Goal: Complete application form: Complete application form

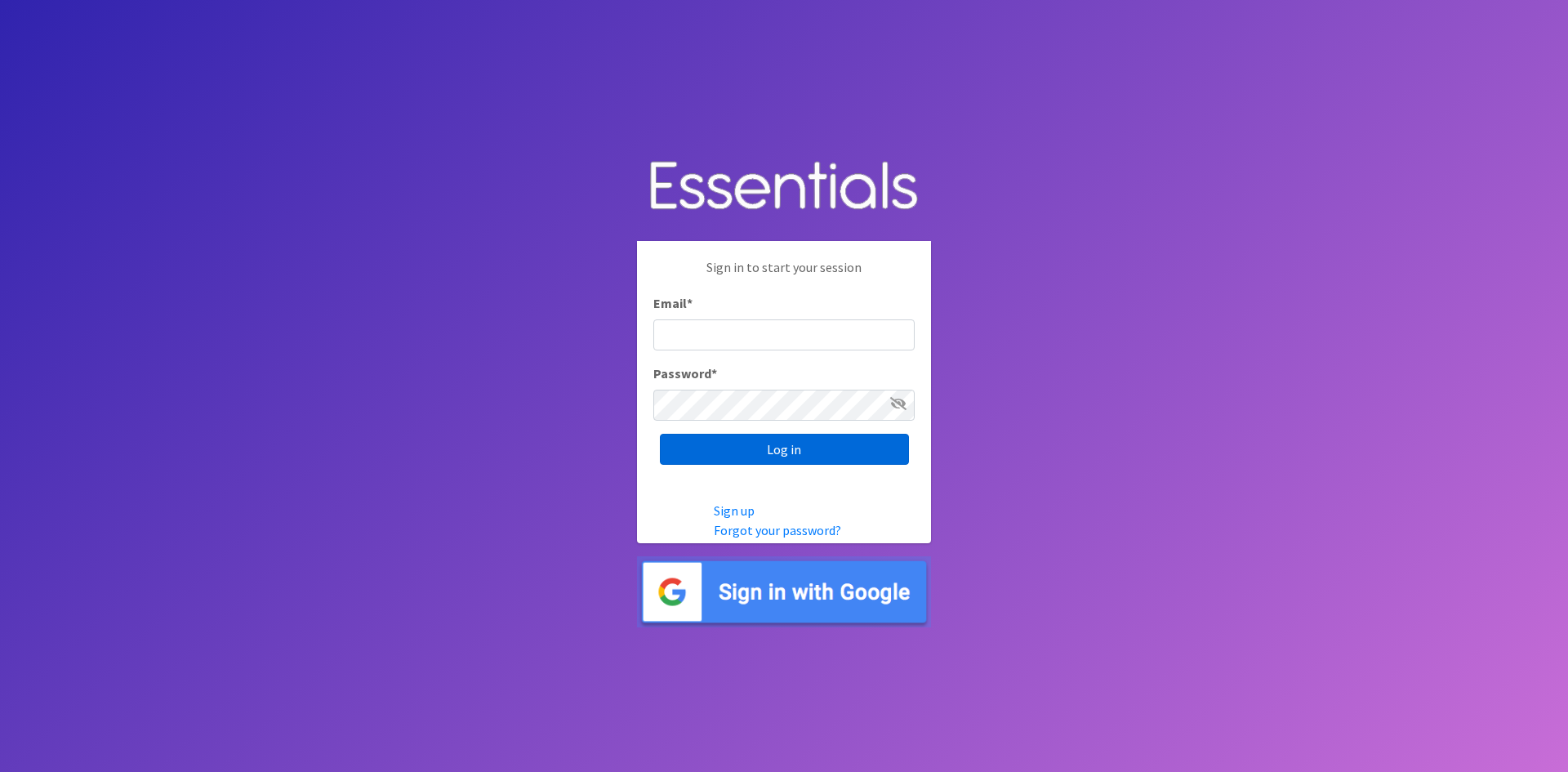
type input "[EMAIL_ADDRESS][DOMAIN_NAME]"
click at [774, 451] on input "Log in" at bounding box center [784, 449] width 250 height 31
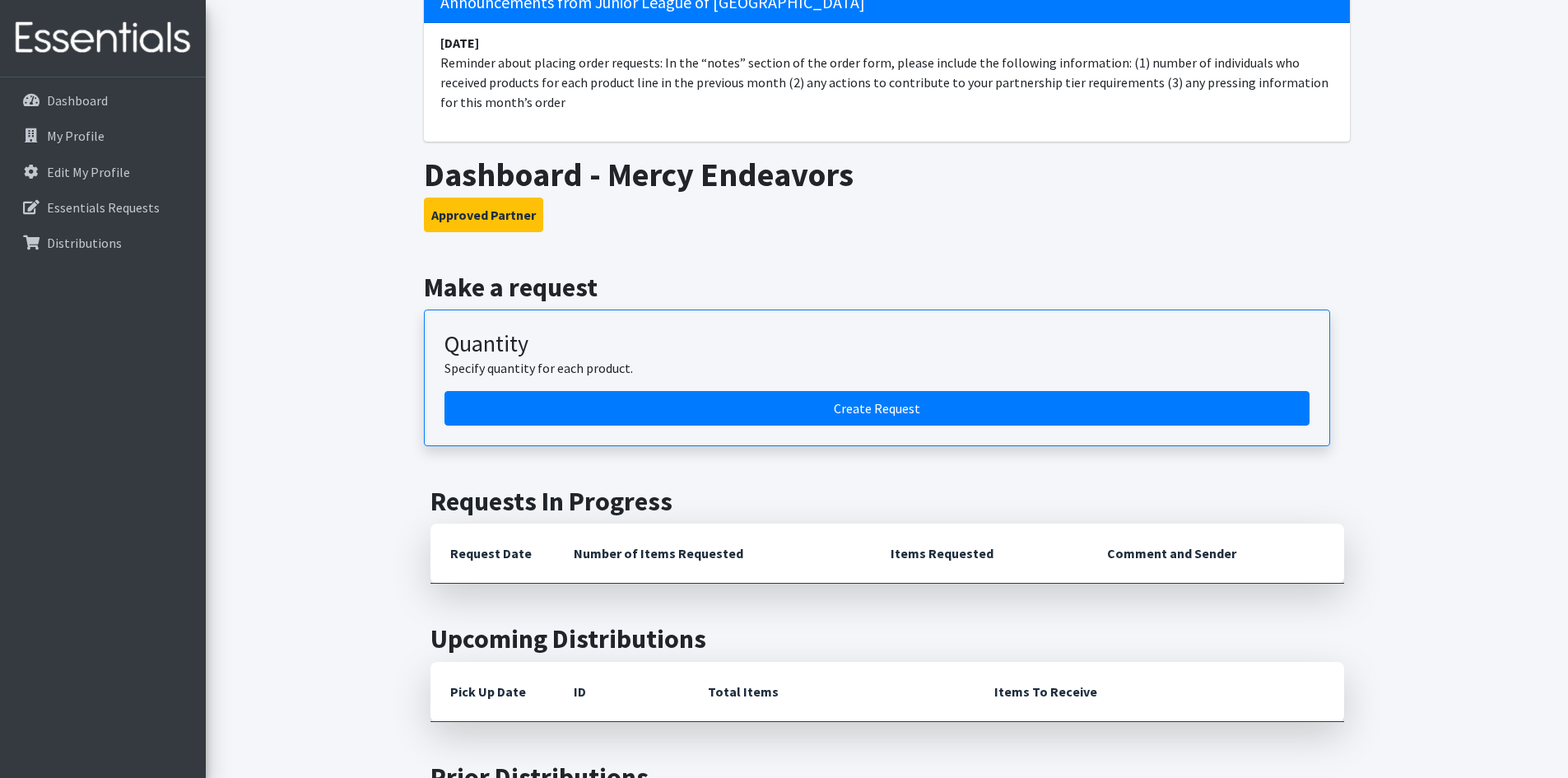
scroll to position [165, 0]
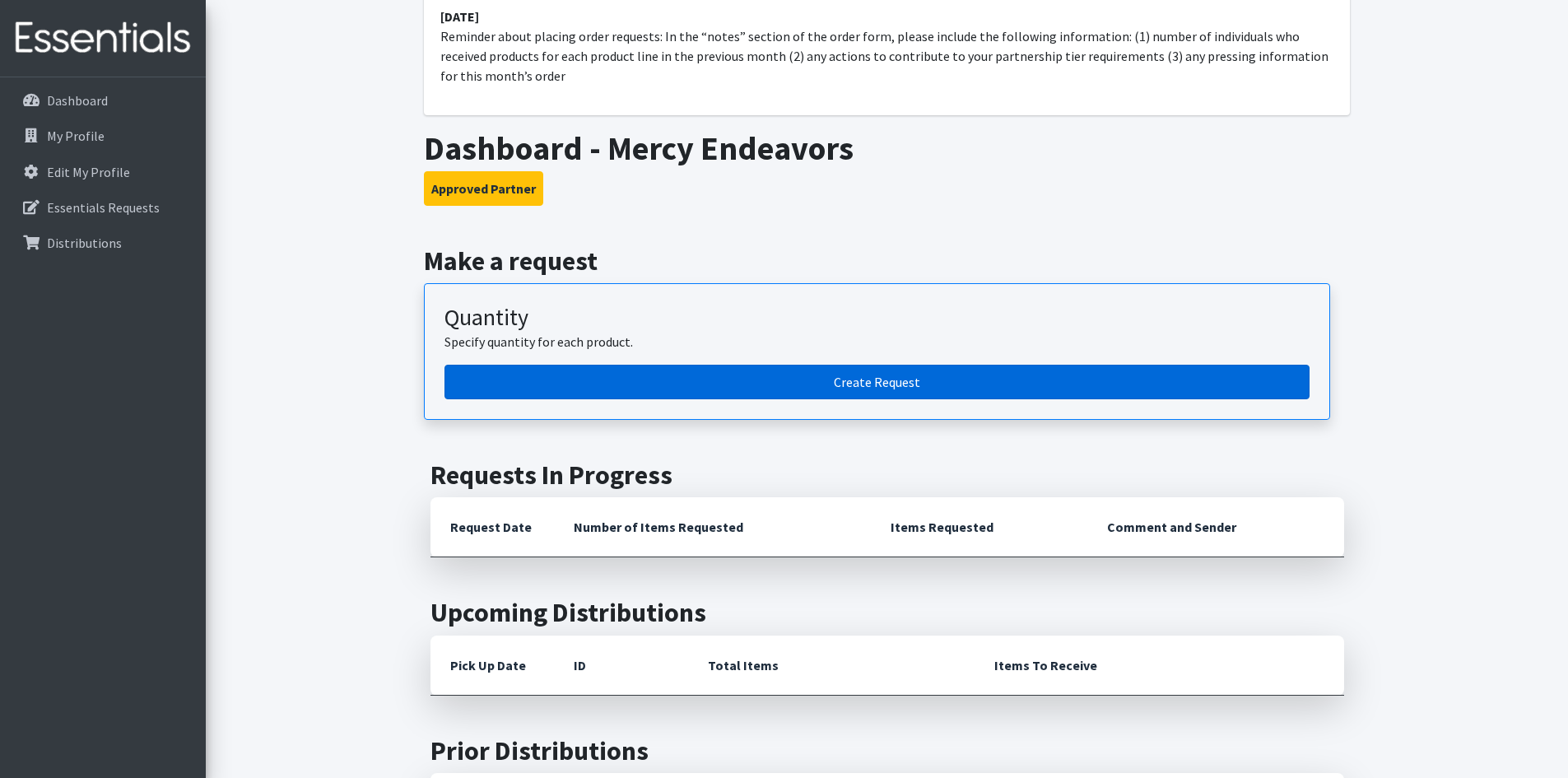
click at [793, 378] on link "Create Request" at bounding box center [877, 382] width 865 height 35
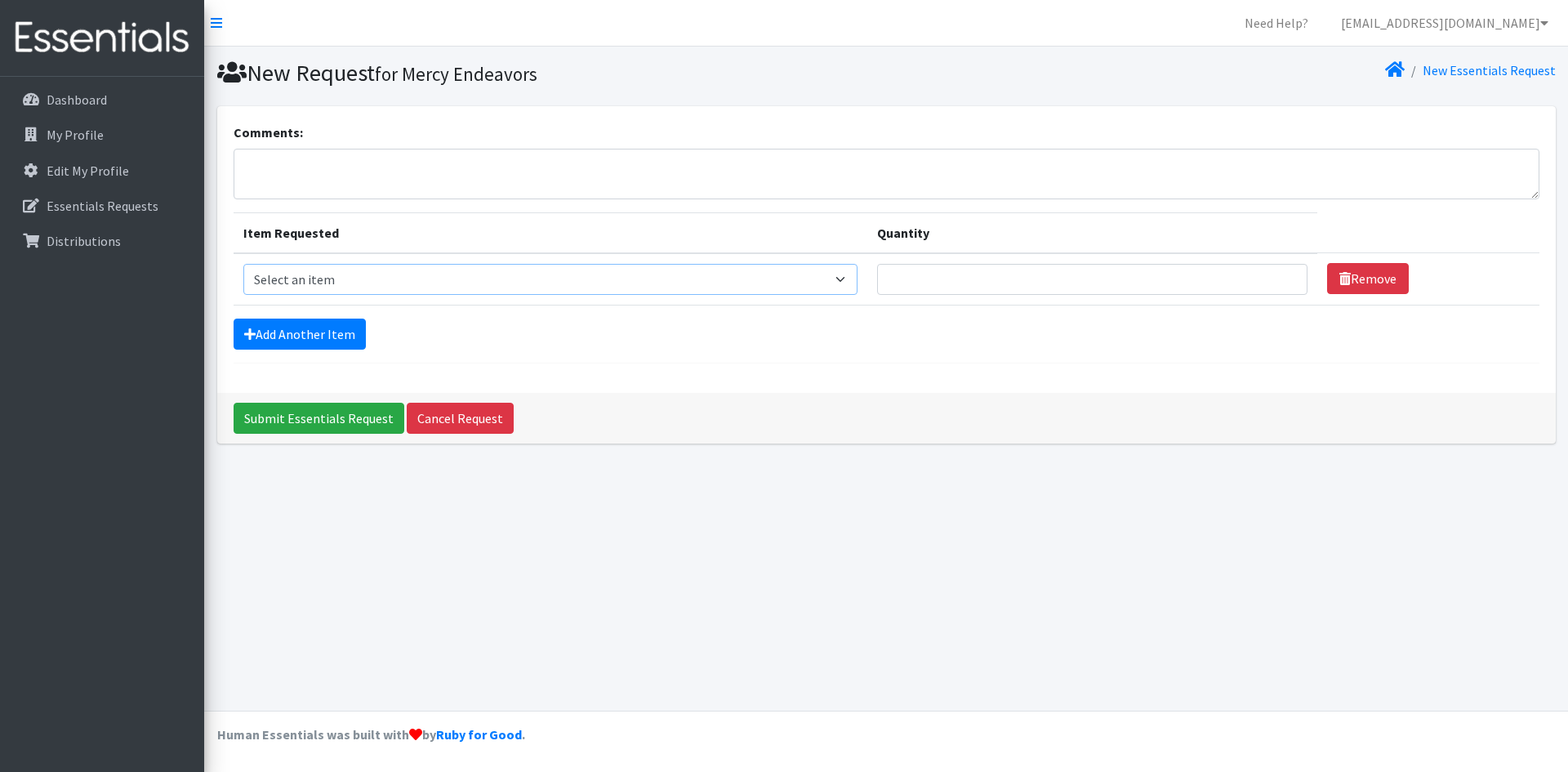
click at [858, 277] on select "Select an item Adult Incontinence - LARGE Bundle Adult Incontinence - MEDIUM Bu…" at bounding box center [550, 279] width 614 height 31
click at [366, 175] on textarea "Comments:" at bounding box center [887, 174] width 1307 height 51
click at [810, 278] on select "Select an item Adult Incontinence - LARGE Bundle Adult Incontinence - MEDIUM Bu…" at bounding box center [550, 279] width 614 height 31
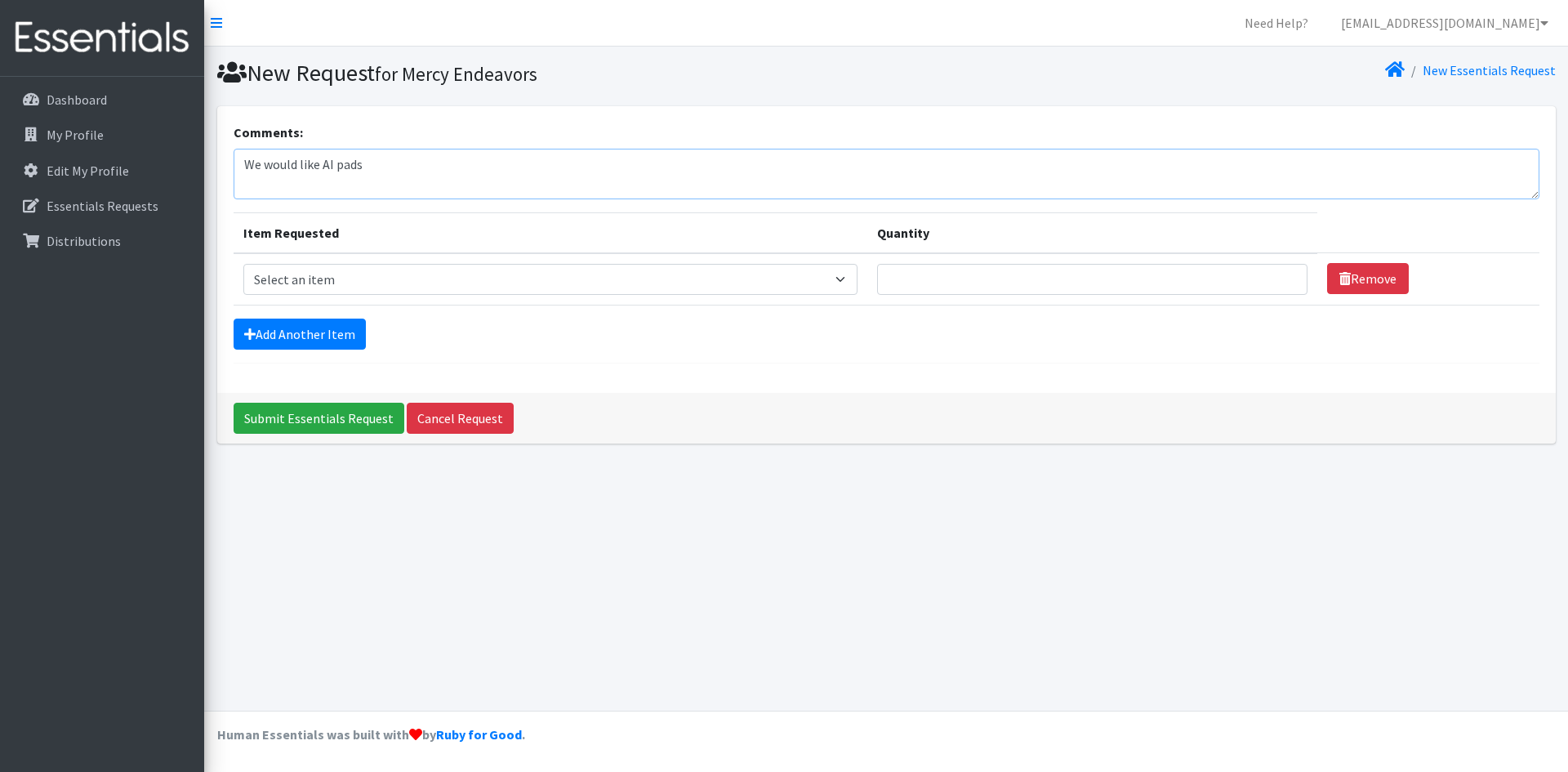
click at [393, 164] on textarea "We would like AI pads" at bounding box center [887, 174] width 1307 height 51
click at [316, 159] on textarea "We would like AI pads" at bounding box center [887, 174] width 1307 height 51
click at [527, 162] on textarea "I didn't see the drop down for AI pads" at bounding box center [887, 174] width 1307 height 51
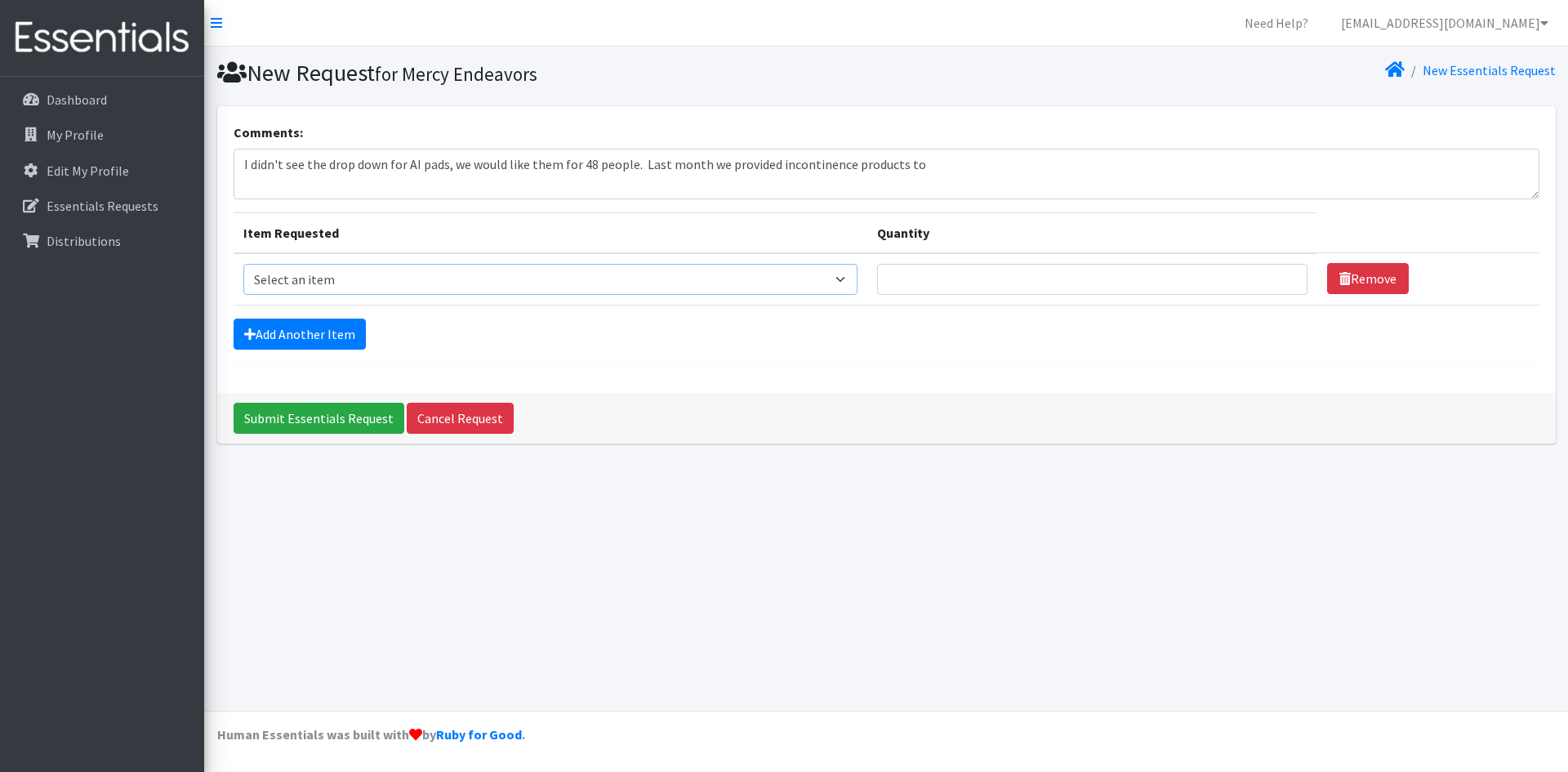
click at [858, 285] on select "Select an item Adult Incontinence - LARGE Bundle Adult Incontinence - MEDIUM Bu…" at bounding box center [550, 279] width 614 height 31
click at [419, 165] on textarea "I didn't see the drop down for AI pads, we would like them for 48 people. Last …" at bounding box center [887, 174] width 1307 height 51
click at [1021, 155] on textarea "I didn't see the drop down for AI poise pads, we would like them for 48 people.…" at bounding box center [887, 174] width 1307 height 51
click at [853, 278] on select "Select an item Adult Incontinence - LARGE Bundle Adult Incontinence - MEDIUM Bu…" at bounding box center [550, 279] width 614 height 31
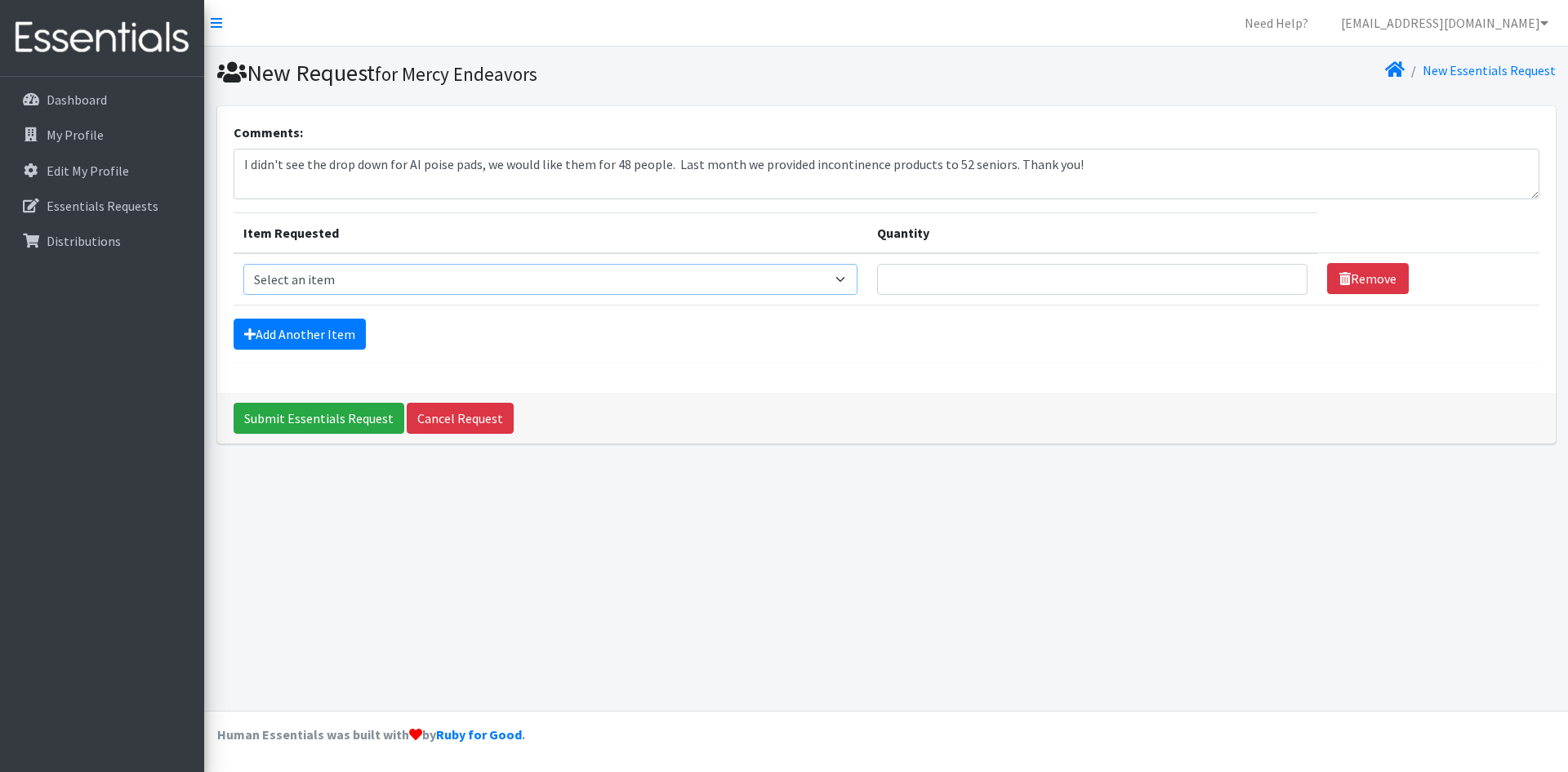
click at [853, 278] on select "Select an item Adult Incontinence - LARGE Bundle Adult Incontinence - MEDIUM Bu…" at bounding box center [550, 279] width 614 height 31
click at [673, 161] on textarea "I didn't see the drop down for AI poise pads, we would like them for 48 people.…" at bounding box center [887, 174] width 1307 height 51
type textarea "I didn't see the drop down for AI poise pads, we would like them for 48 people.…"
click at [850, 279] on select "Select an item Adult Incontinence - LARGE Bundle Adult Incontinence - MEDIUM Bu…" at bounding box center [550, 279] width 614 height 31
select select "14884"
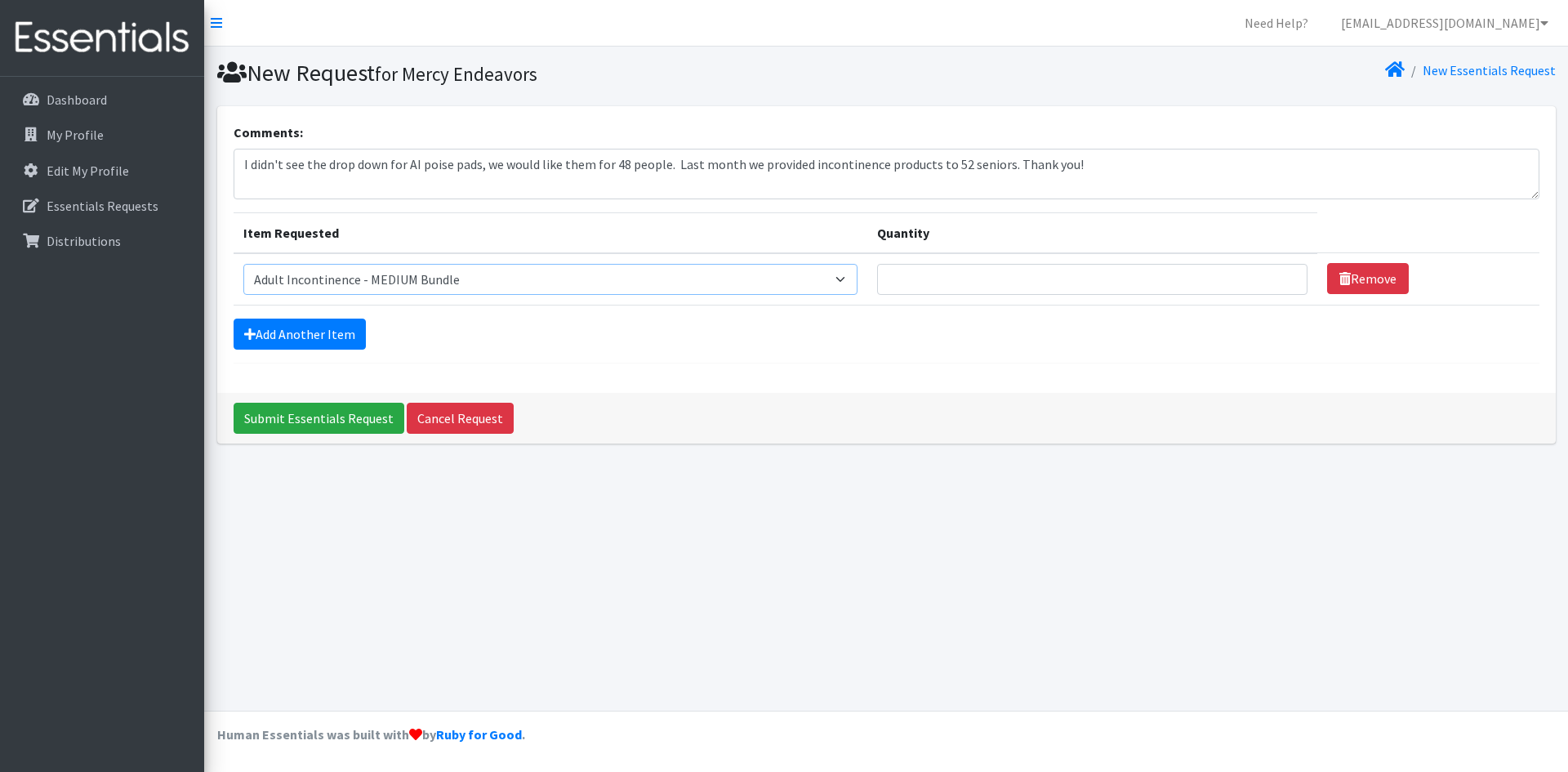
click at [243, 264] on select "Select an item Adult Incontinence - LARGE Bundle Adult Incontinence - MEDIUM Bu…" at bounding box center [550, 279] width 614 height 31
click at [922, 264] on input "Quantity" at bounding box center [1093, 279] width 430 height 31
type input "16"
click at [344, 334] on link "Add Another Item" at bounding box center [299, 334] width 132 height 31
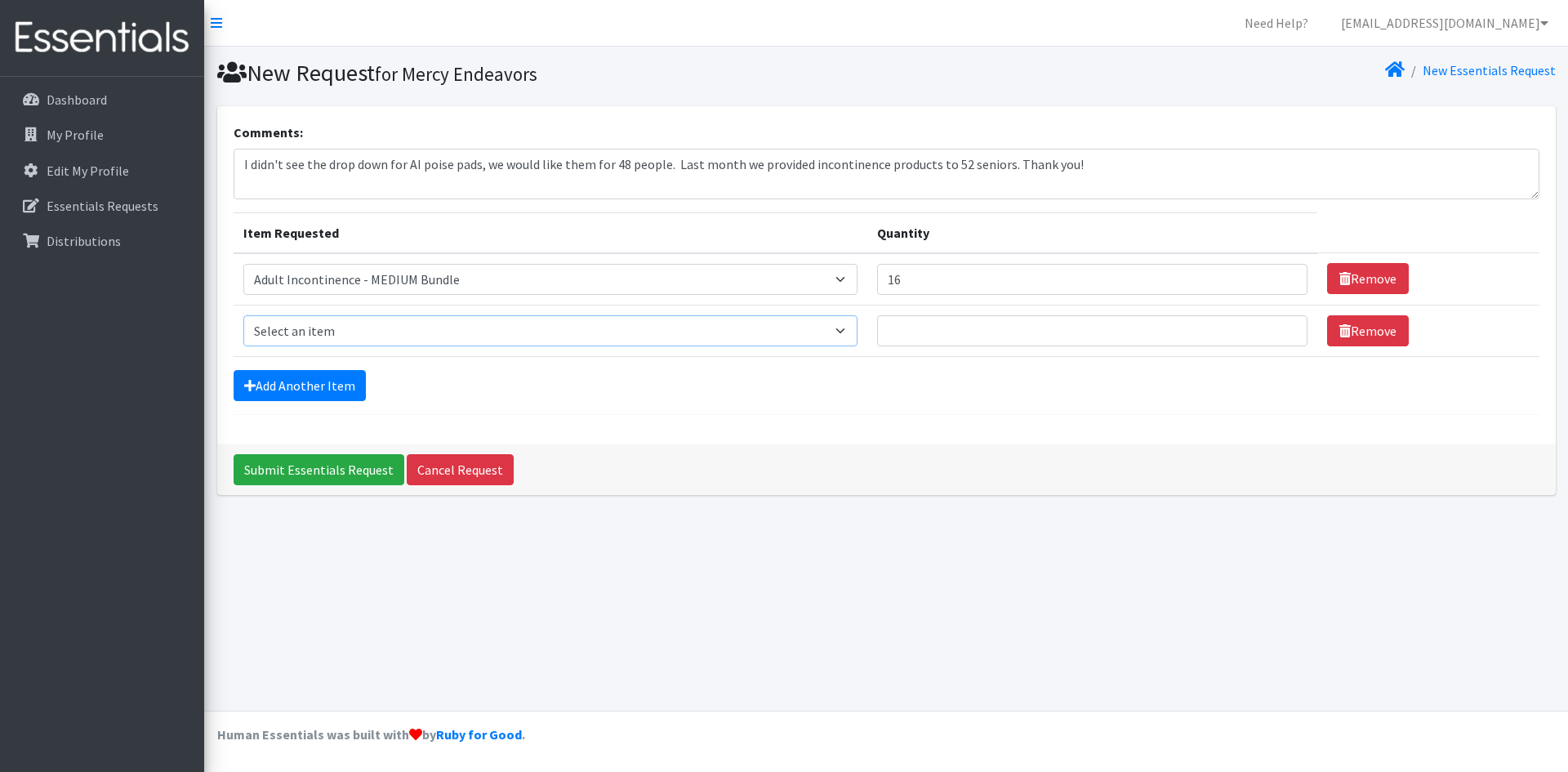
click at [850, 332] on select "Select an item Adult Incontinence - LARGE Bundle Adult Incontinence - MEDIUM Bu…" at bounding box center [550, 330] width 614 height 31
select select "14885"
click at [243, 315] on select "Select an item Adult Incontinence - LARGE Bundle Adult Incontinence - MEDIUM Bu…" at bounding box center [550, 330] width 614 height 31
click at [926, 336] on input "Quantity" at bounding box center [1093, 330] width 430 height 31
type input "48"
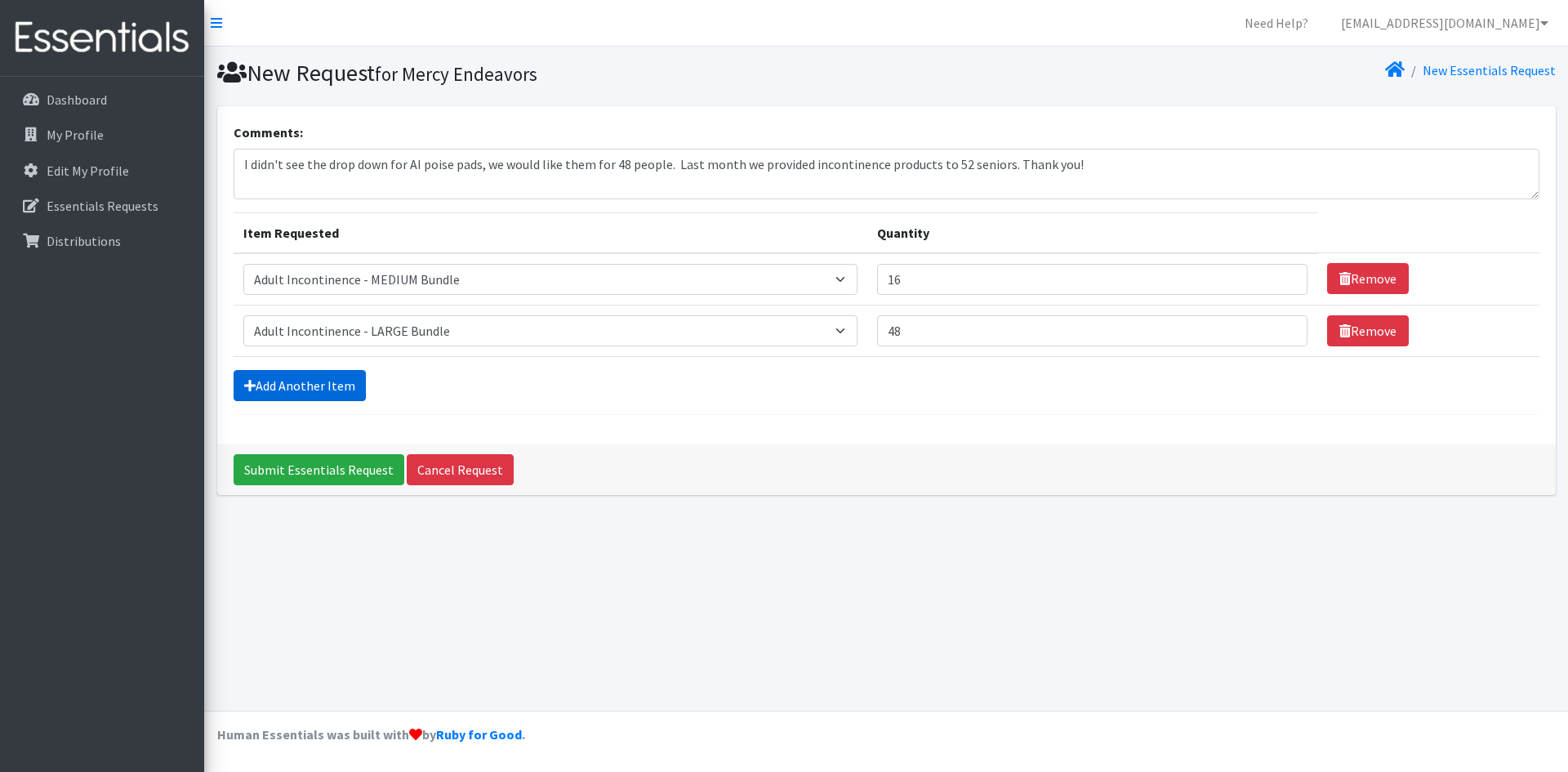
click at [256, 384] on link "Add Another Item" at bounding box center [299, 386] width 132 height 31
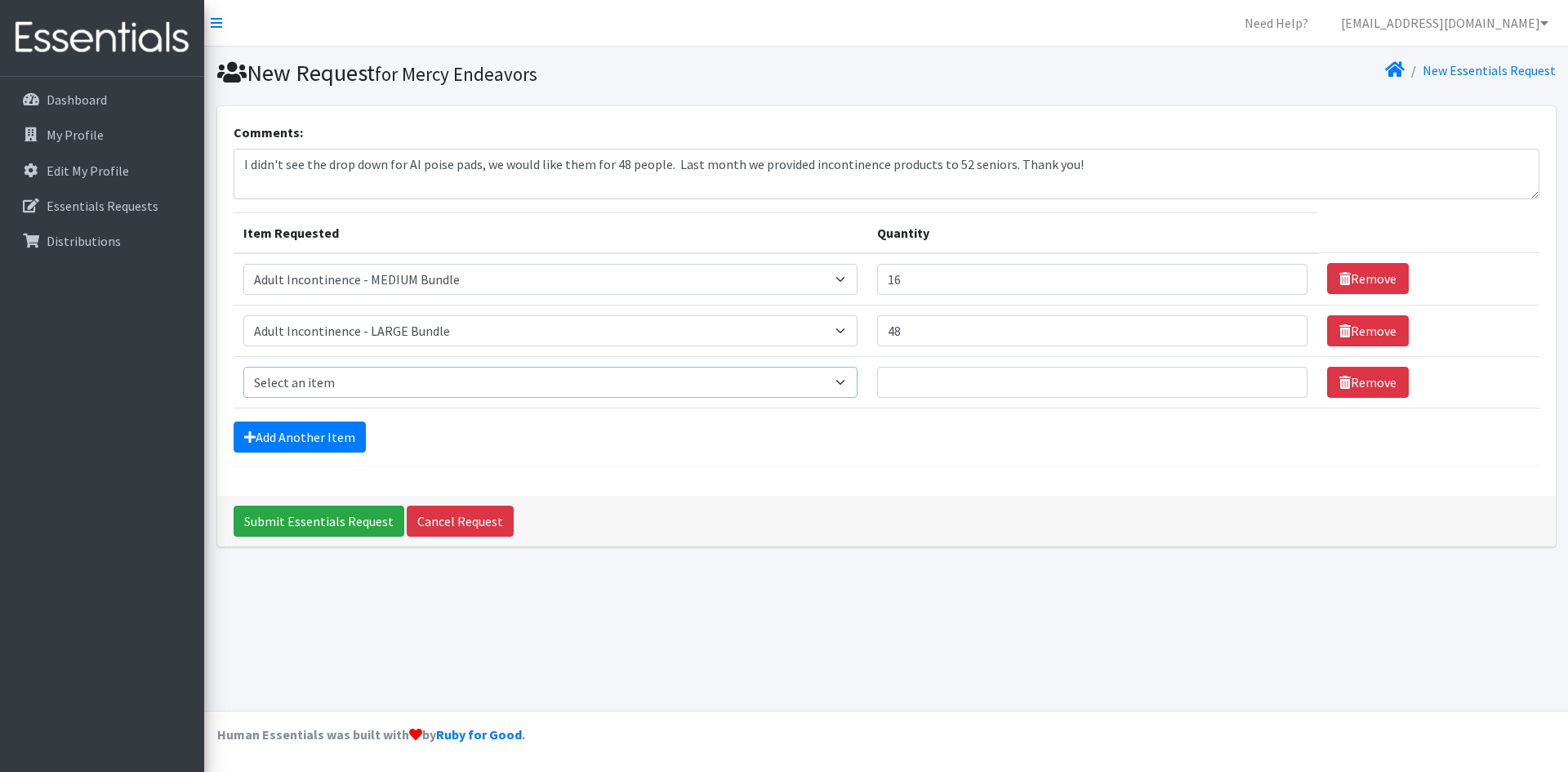
click at [855, 383] on select "Select an item Adult Incontinence - LARGE Bundle Adult Incontinence - MEDIUM Bu…" at bounding box center [550, 382] width 614 height 31
select select "14886"
click at [243, 366] on select "Select an item Adult Incontinence - LARGE Bundle Adult Incontinence - MEDIUM Bu…" at bounding box center [550, 382] width 614 height 31
click at [984, 387] on input "Quantity" at bounding box center [1093, 382] width 430 height 31
type input "16"
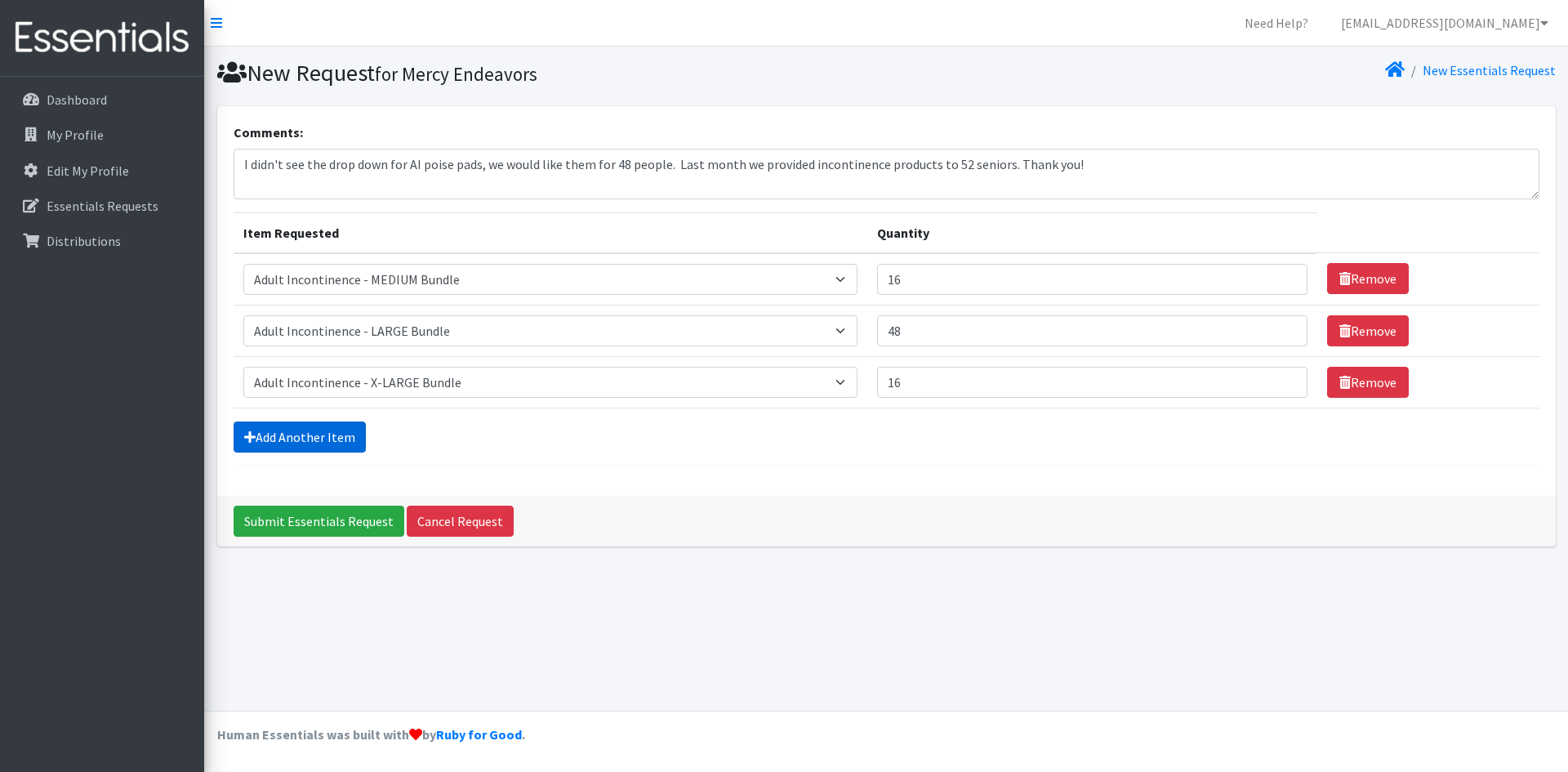
click at [338, 442] on link "Add Another Item" at bounding box center [299, 437] width 132 height 31
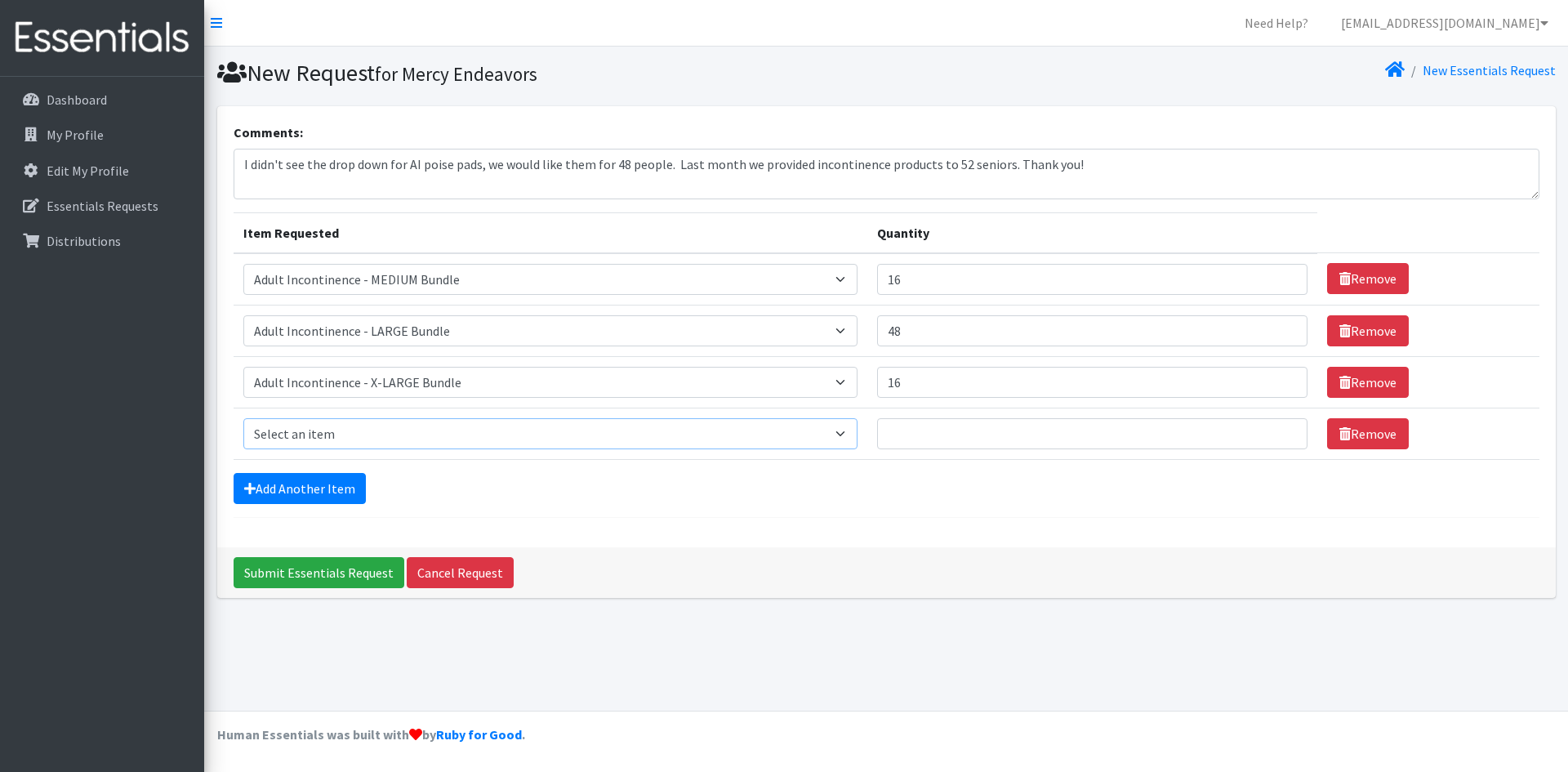
click at [856, 434] on select "Select an item Adult Incontinence - LARGE Bundle Adult Incontinence - MEDIUM Bu…" at bounding box center [550, 434] width 614 height 31
select select "14887"
click at [243, 418] on select "Select an item Adult Incontinence - LARGE Bundle Adult Incontinence - MEDIUM Bu…" at bounding box center [550, 434] width 614 height 31
click at [932, 441] on input "Quantity" at bounding box center [1093, 434] width 430 height 31
type input "12"
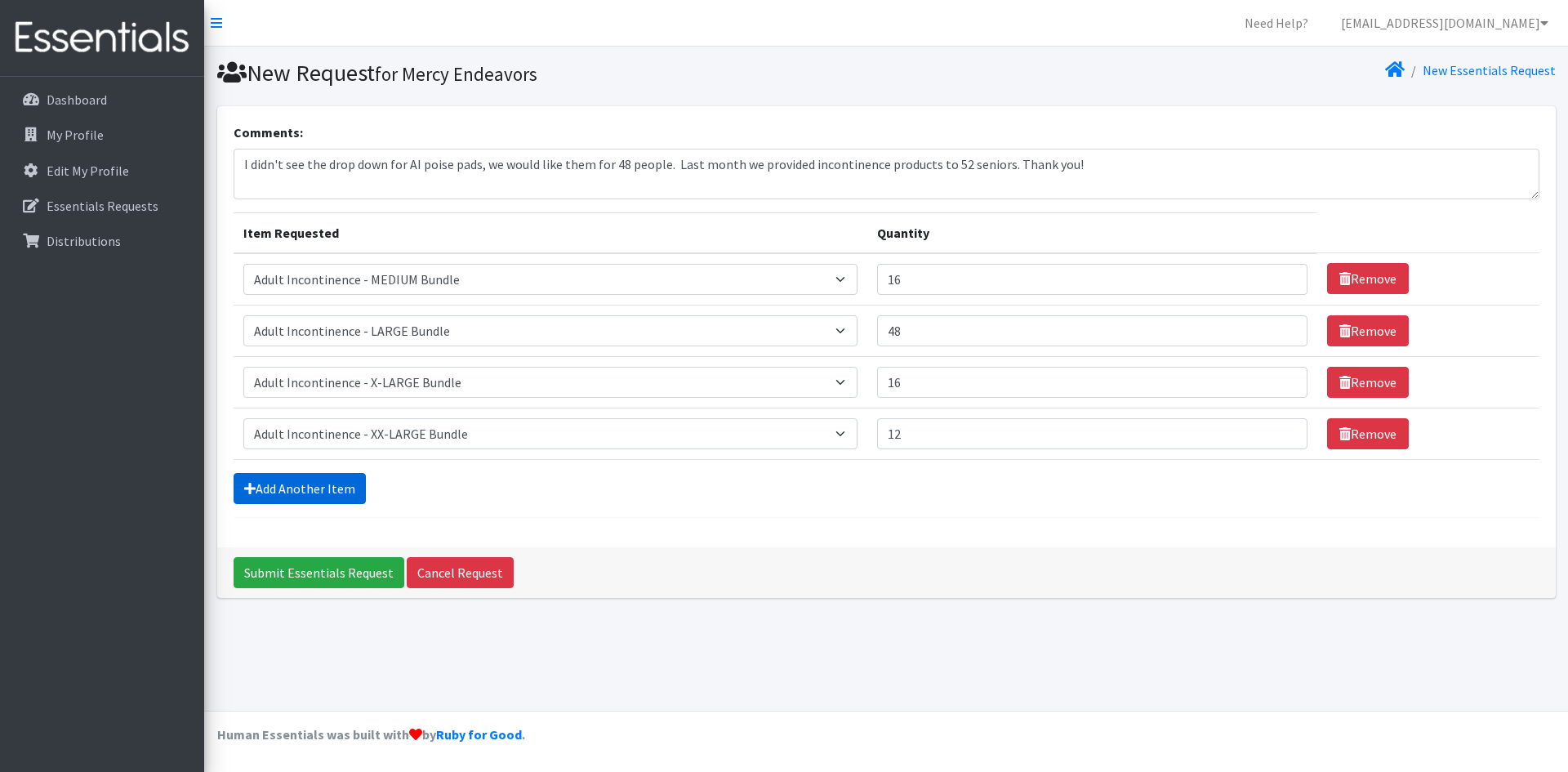
click at [338, 495] on link "Add Another Item" at bounding box center [299, 488] width 132 height 31
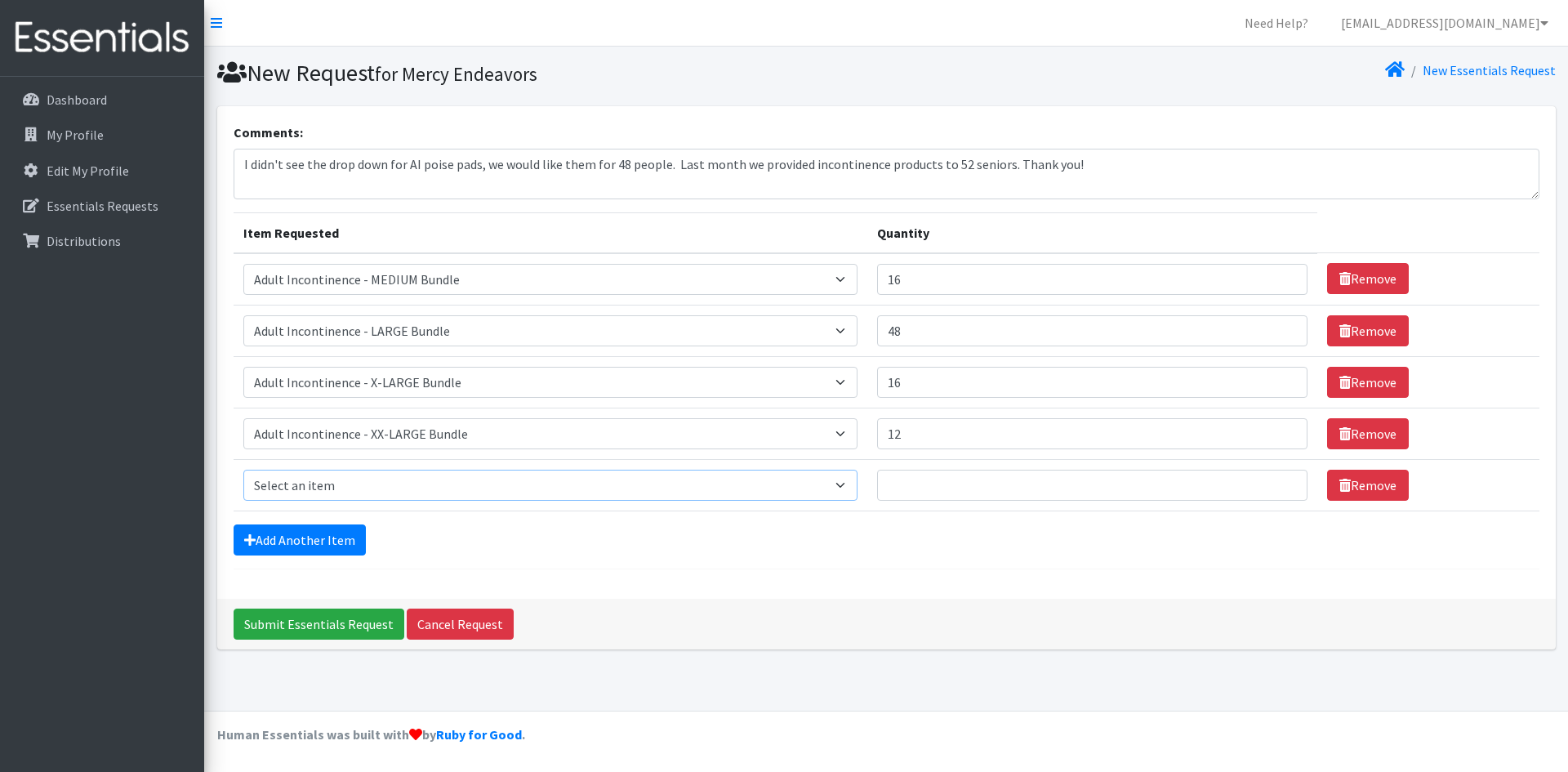
click at [855, 486] on select "Select an item Adult Incontinence - LARGE Bundle Adult Incontinence - MEDIUM Bu…" at bounding box center [550, 485] width 614 height 31
select select "14888"
click at [243, 470] on select "Select an item Adult Incontinence - LARGE Bundle Adult Incontinence - MEDIUM Bu…" at bounding box center [550, 485] width 614 height 31
click at [894, 488] on input "Quantity" at bounding box center [1093, 485] width 430 height 31
type input "1"
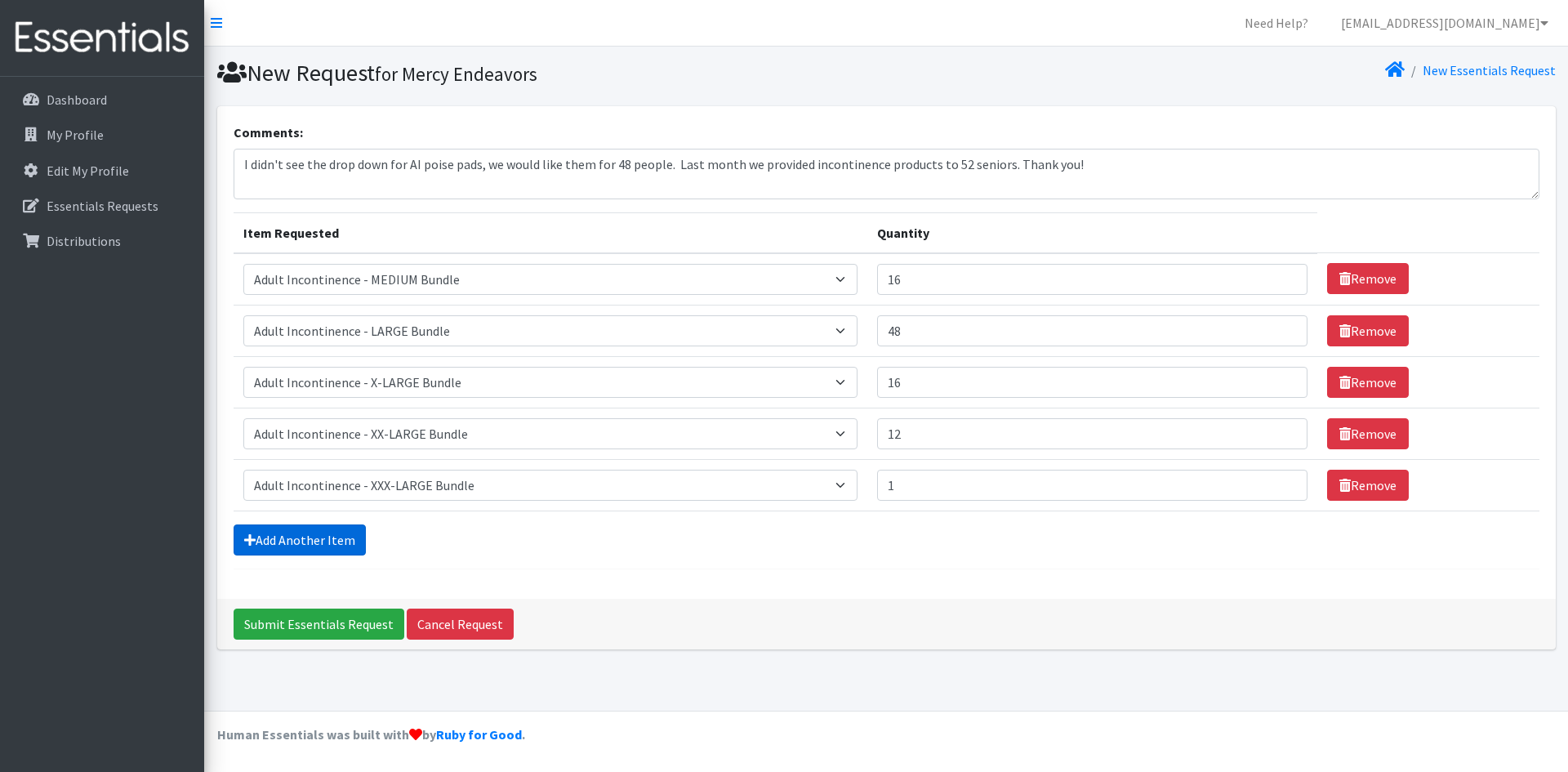
click at [312, 541] on link "Add Another Item" at bounding box center [299, 540] width 132 height 31
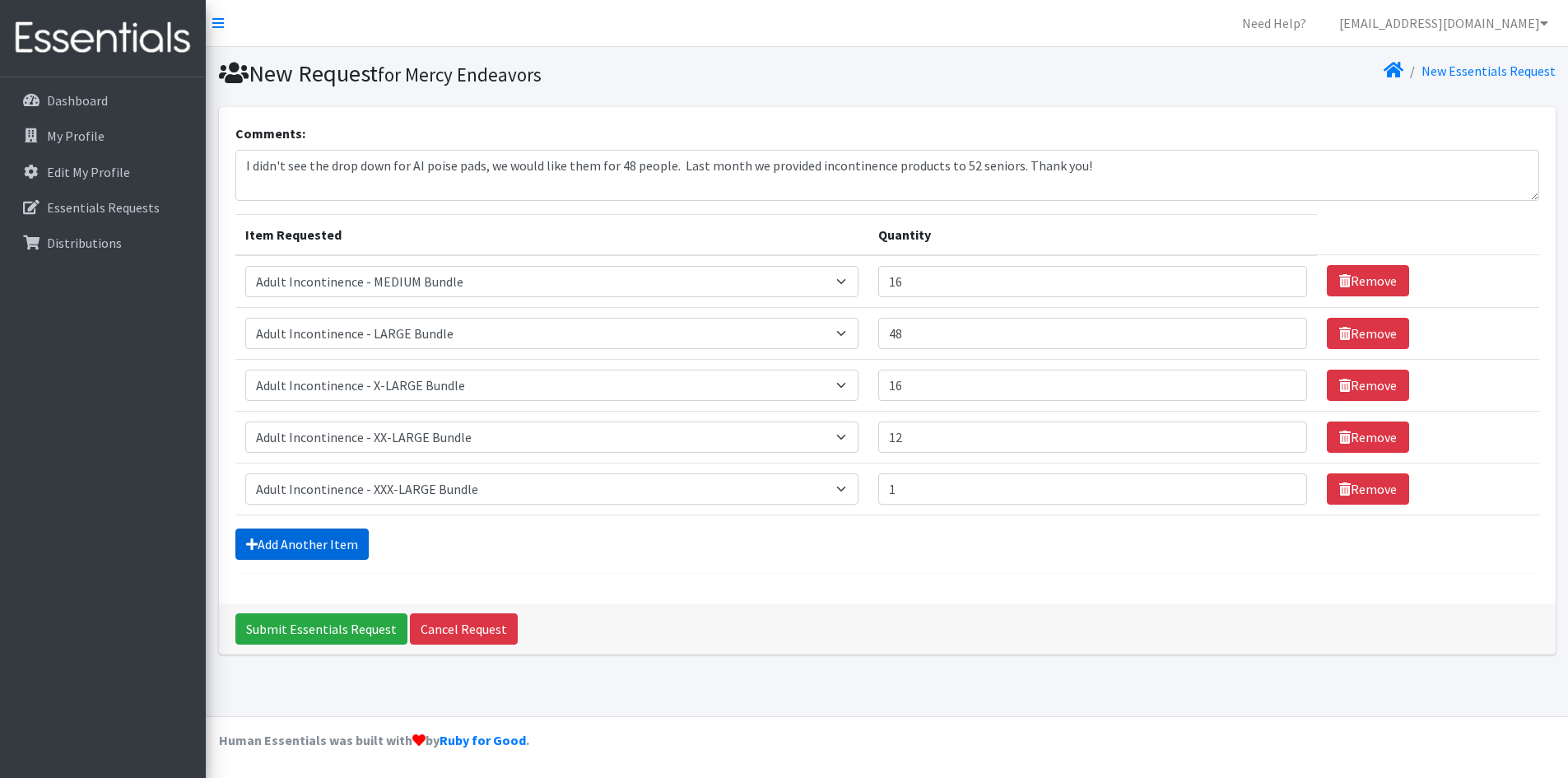
scroll to position [4, 0]
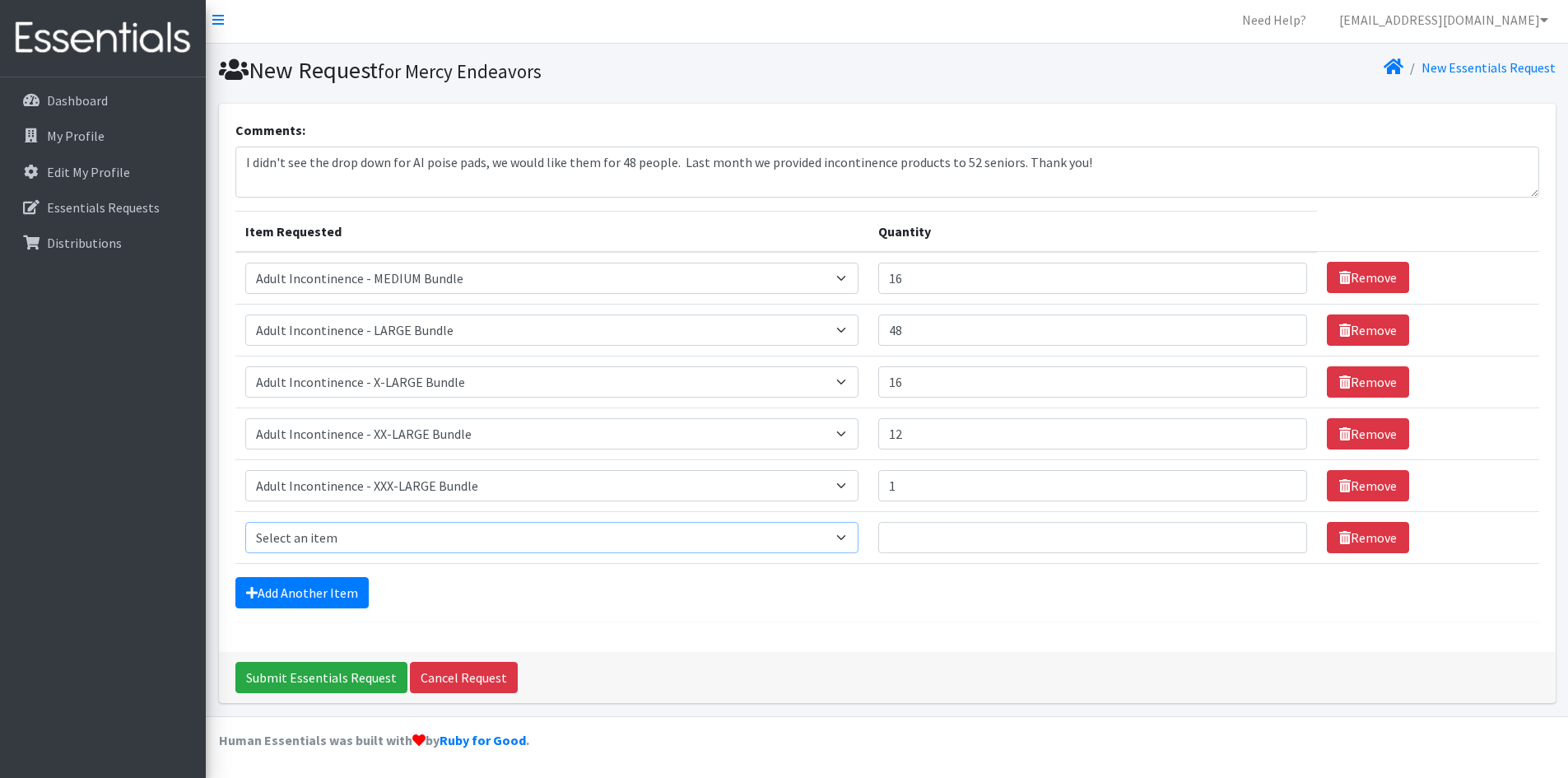
click at [858, 541] on select "Select an item Adult Incontinence - LARGE Bundle Adult Incontinence - MEDIUM Bu…" at bounding box center [551, 538] width 613 height 31
select select "15373"
click at [245, 522] on select "Select an item Adult Incontinence - LARGE Bundle Adult Incontinence - MEDIUM Bu…" at bounding box center [551, 538] width 613 height 31
click at [944, 537] on input "Quantity" at bounding box center [1093, 538] width 429 height 31
type input "20"
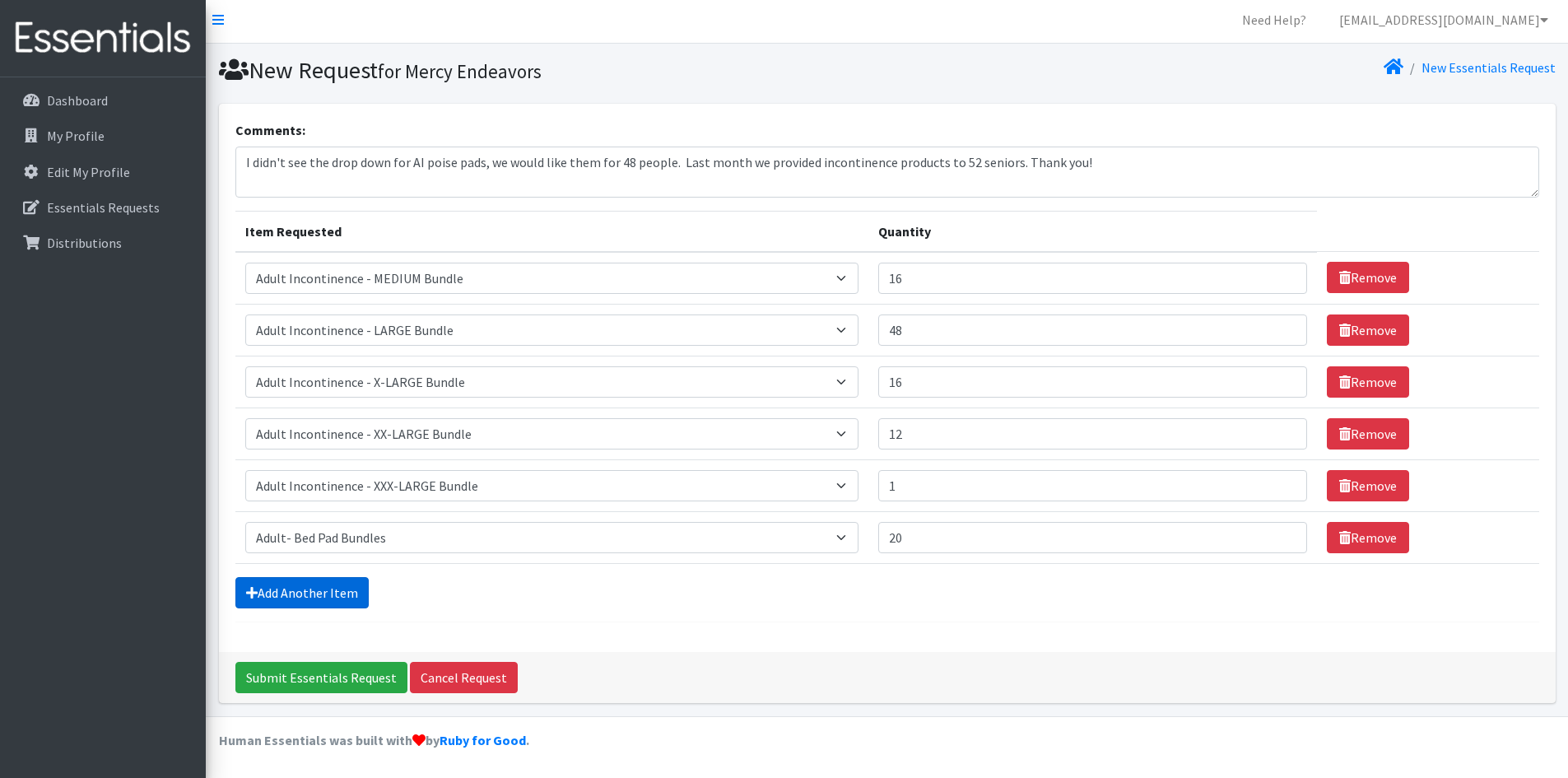
click at [355, 590] on link "Add Another Item" at bounding box center [302, 592] width 133 height 31
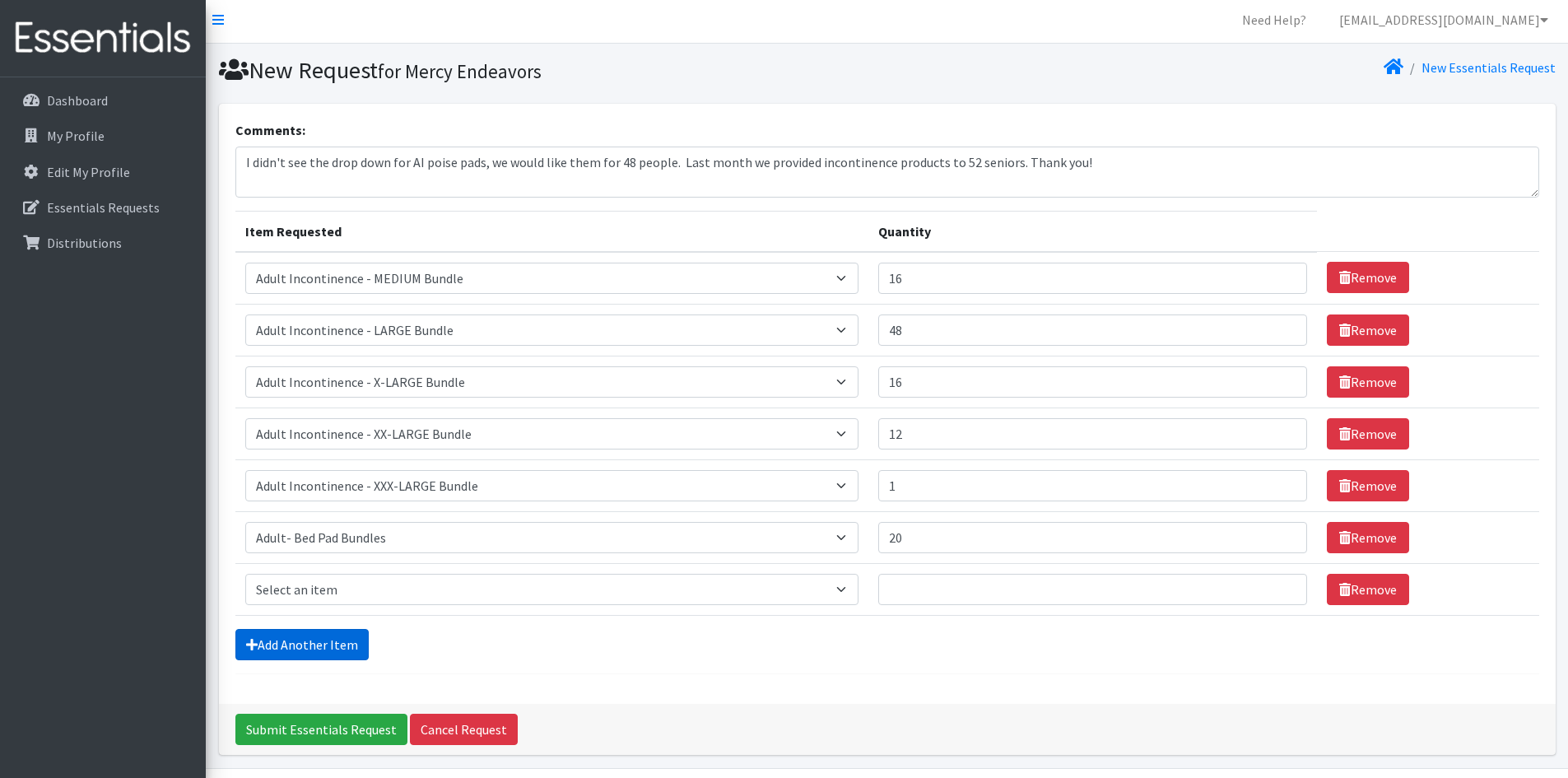
scroll to position [55, 0]
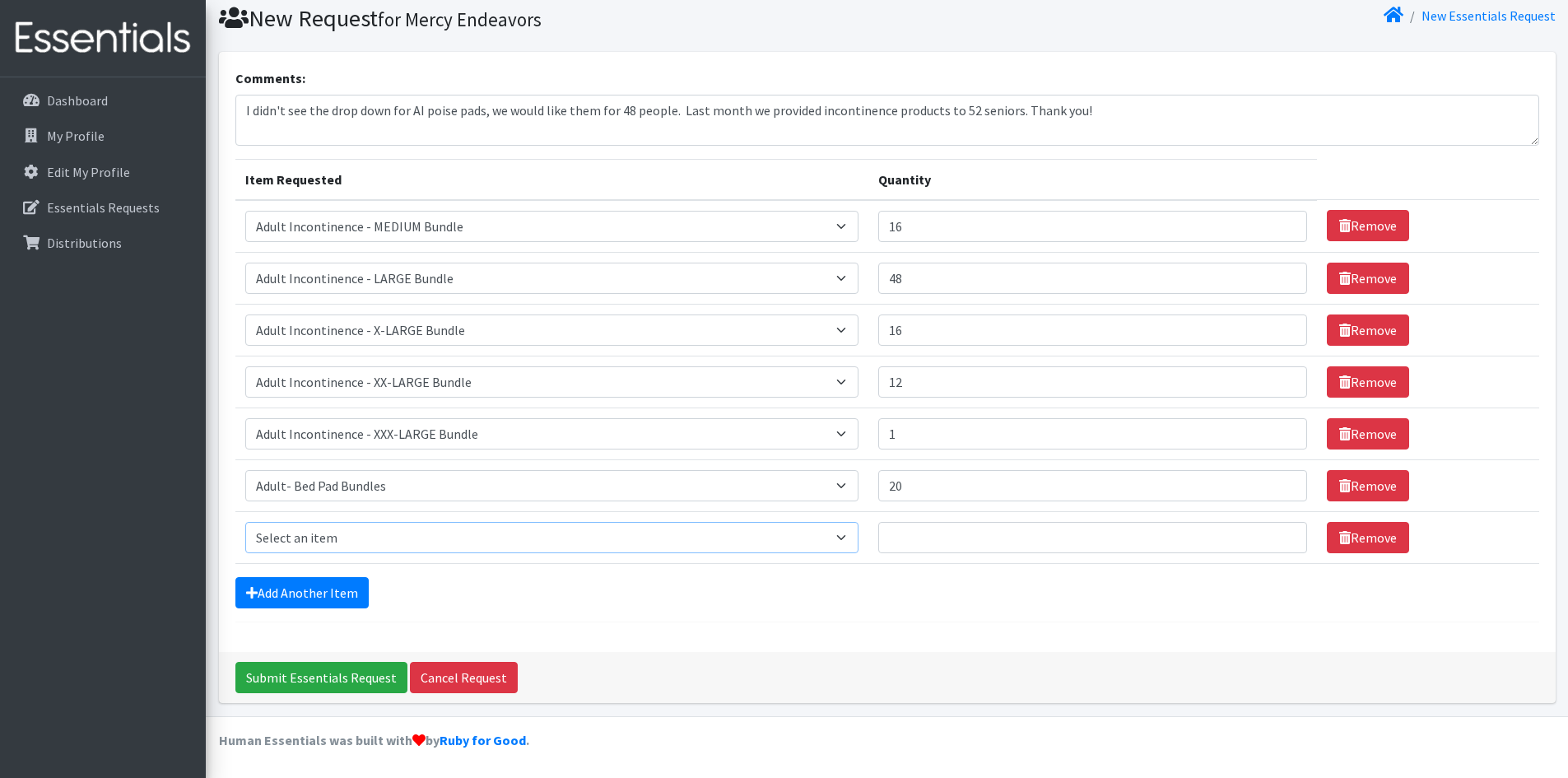
click at [856, 539] on select "Select an item Adult Incontinence - LARGE Bundle Adult Incontinence - MEDIUM Bu…" at bounding box center [551, 538] width 613 height 31
select select "14891"
click at [245, 522] on select "Select an item Adult Incontinence - LARGE Bundle Adult Incontinence - MEDIUM Bu…" at bounding box center [551, 538] width 613 height 31
click at [933, 538] on input "Quantity" at bounding box center [1093, 538] width 429 height 31
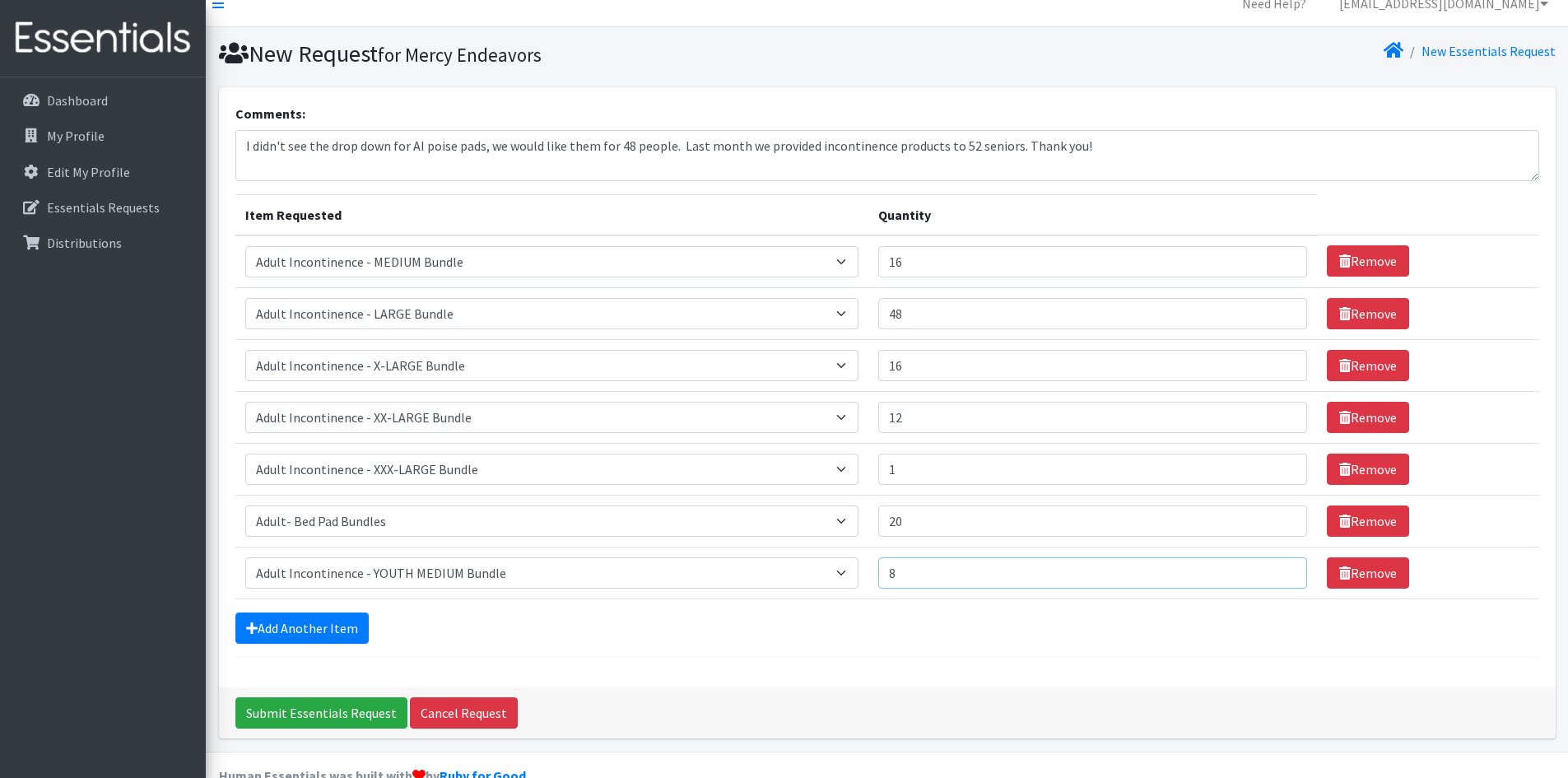
scroll to position [0, 0]
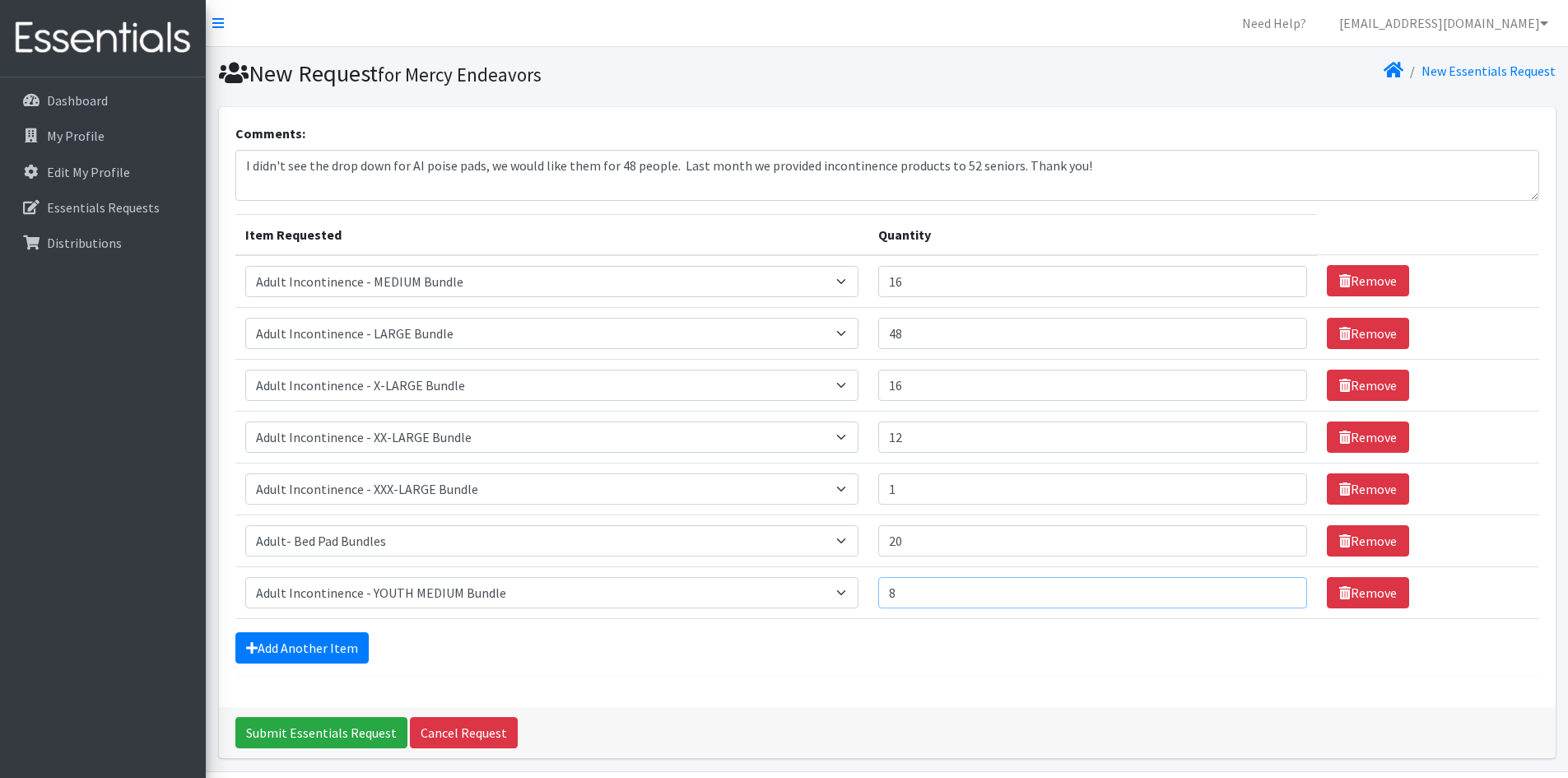
type input "8"
click at [677, 165] on textarea "I didn't see the drop down for AI poise pads, we would like them for 48 people.…" at bounding box center [887, 176] width 1304 height 51
click at [873, 167] on textarea "I didn't see the drop down for AI poise pads, we would like them for 48 people.…" at bounding box center [887, 176] width 1304 height 51
click at [890, 165] on textarea "I didn't see the drop down for AI poise pads, we would like them for 48 people.…" at bounding box center [887, 176] width 1304 height 51
click at [1134, 169] on textarea "I didn't see the drop down for AI poise pads, we would like them for 48 people.…" at bounding box center [887, 176] width 1304 height 51
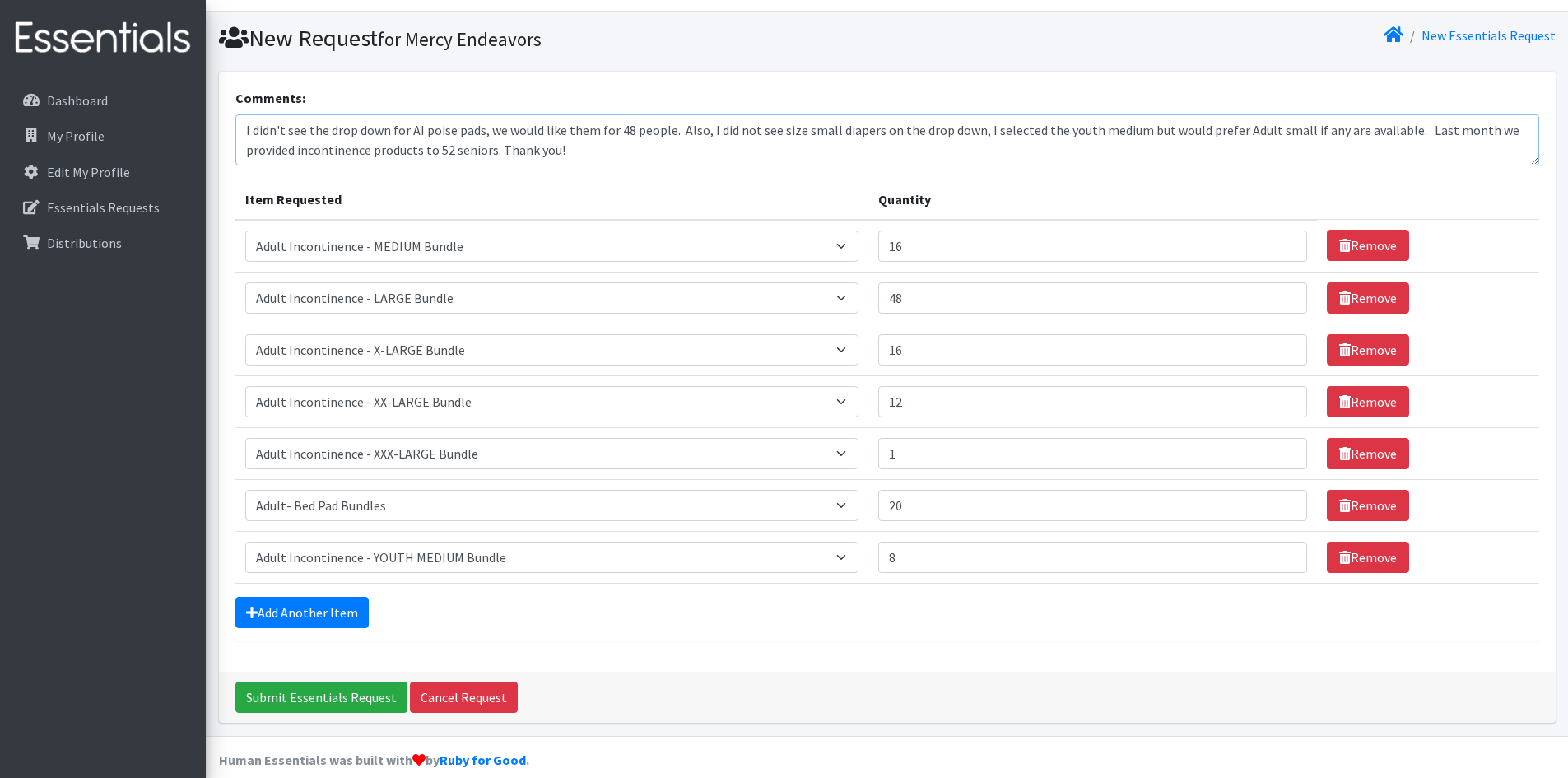
scroll to position [55, 0]
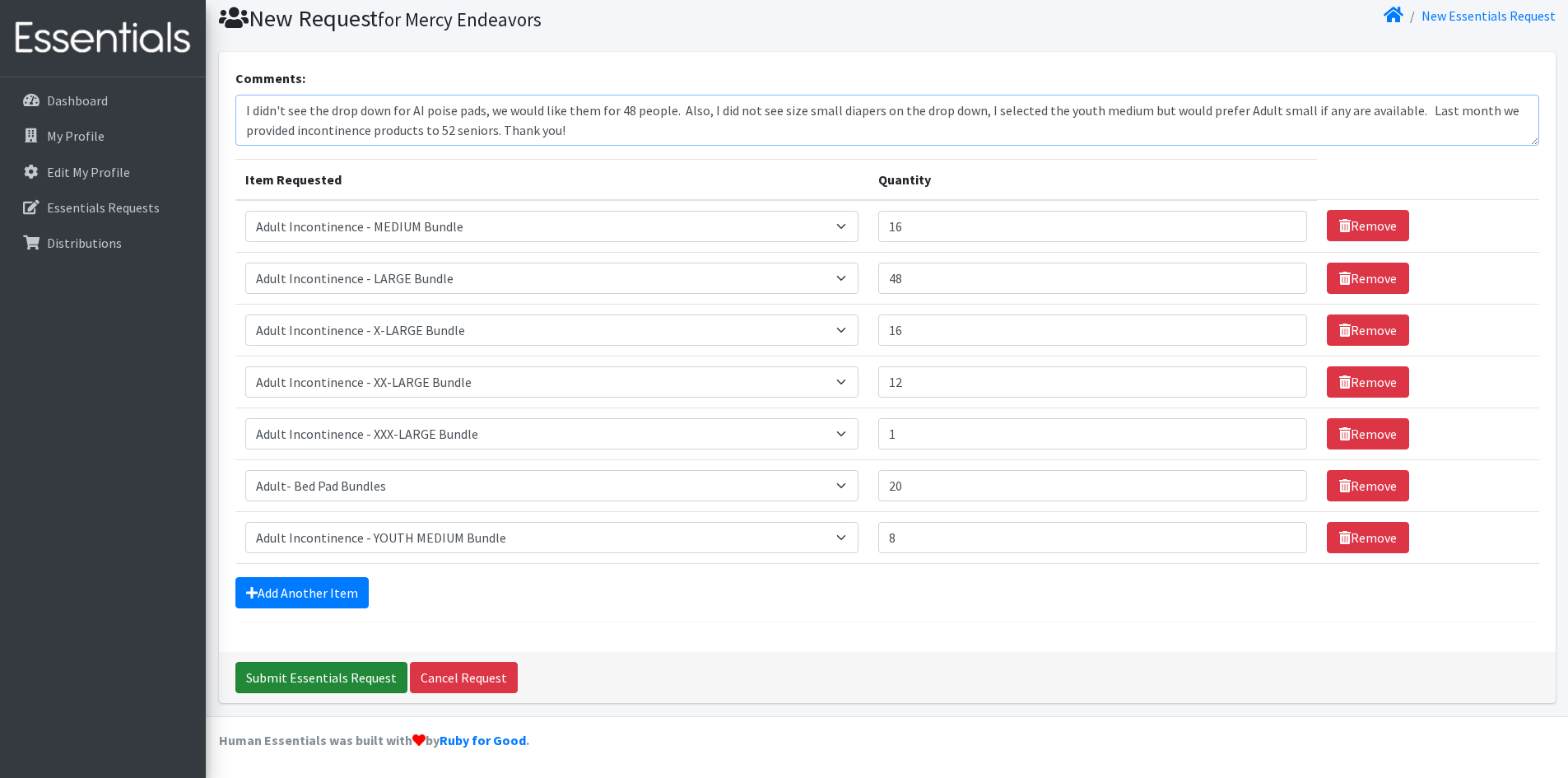
type textarea "I didn't see the drop down for AI poise pads, we would like them for 48 people.…"
click at [336, 677] on input "Submit Essentials Request" at bounding box center [321, 677] width 172 height 31
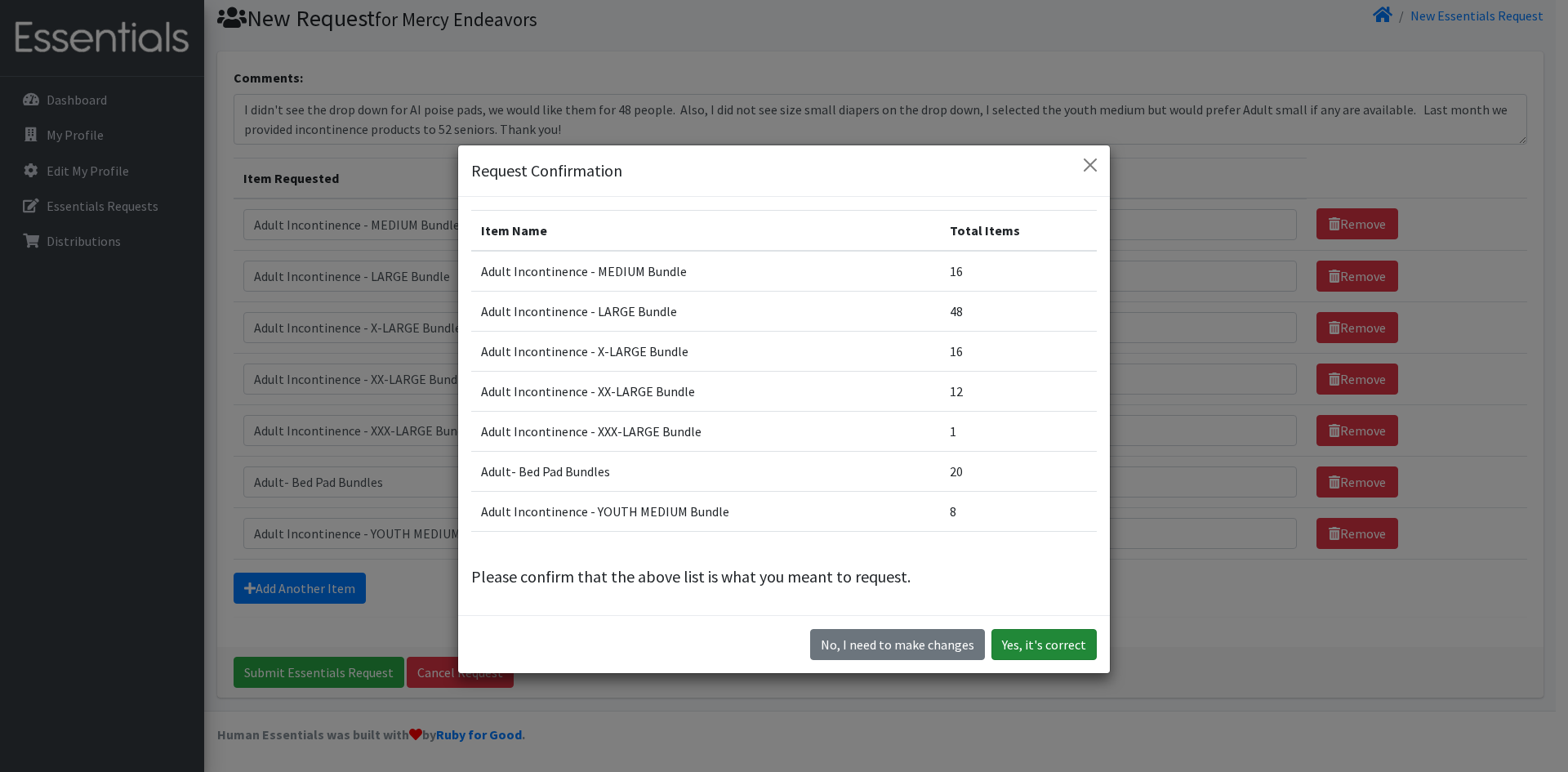
click at [1081, 646] on button "Yes, it's correct" at bounding box center [1044, 644] width 105 height 31
